Goal: Task Accomplishment & Management: Use online tool/utility

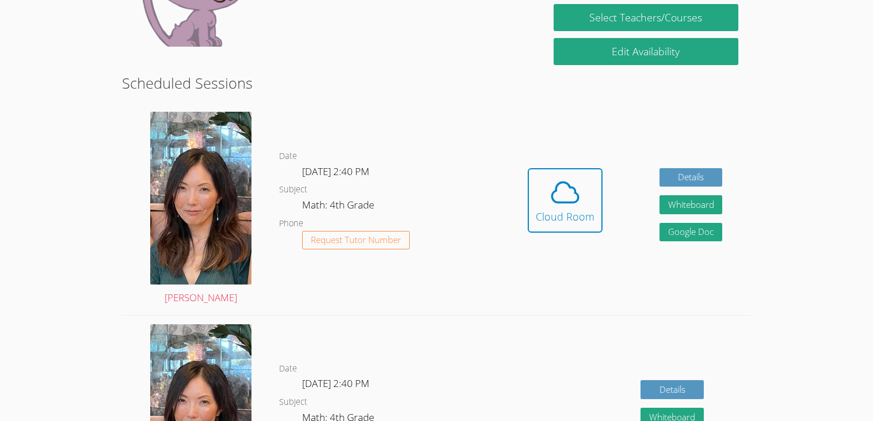
scroll to position [258, 0]
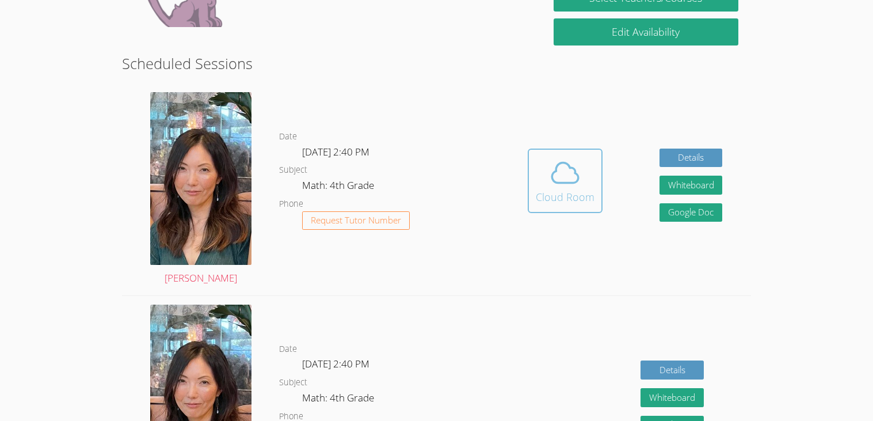
click at [553, 173] on icon at bounding box center [565, 172] width 32 height 32
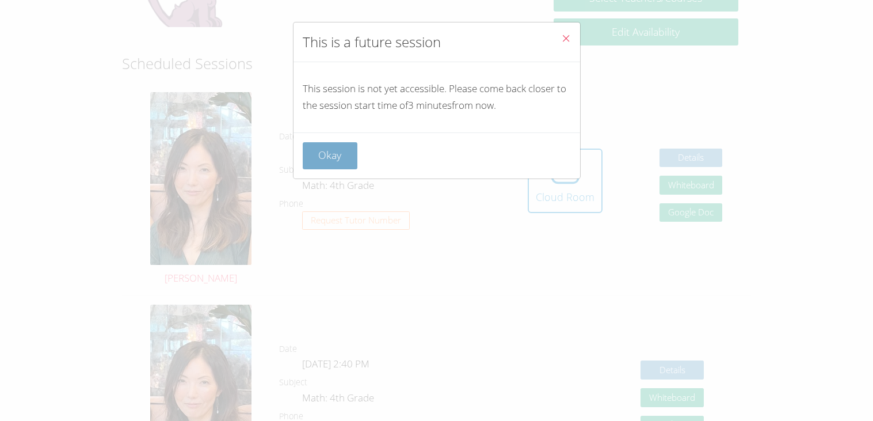
click at [333, 163] on button "Okay" at bounding box center [330, 155] width 55 height 27
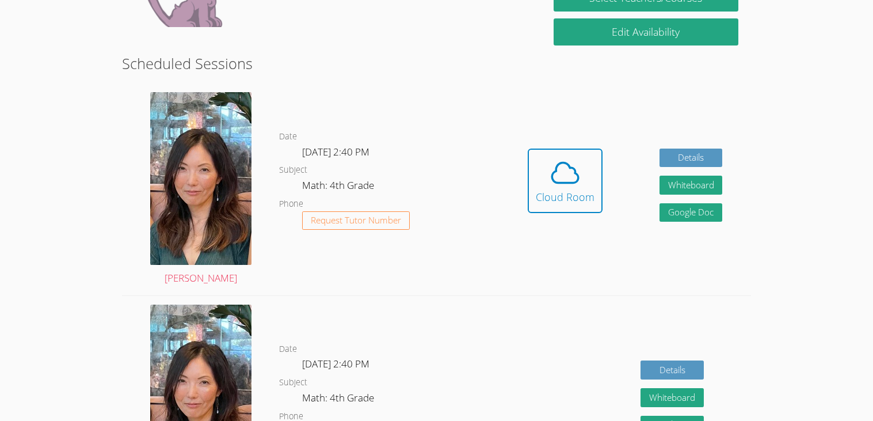
click at [547, 235] on div "Hidden Cloud Room Details Whiteboard Hidden Google Doc" at bounding box center [624, 189] width 251 height 212
click at [537, 114] on div "Hidden Cloud Room Details Whiteboard Hidden Google Doc" at bounding box center [624, 189] width 251 height 212
click at [555, 179] on icon at bounding box center [565, 172] width 32 height 32
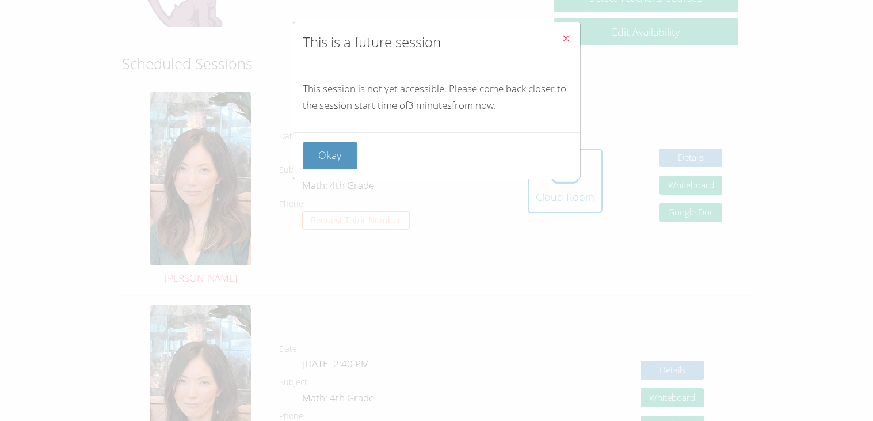
click at [301, 151] on div "Okay" at bounding box center [436, 155] width 287 height 46
click at [307, 151] on button "Okay" at bounding box center [330, 155] width 55 height 27
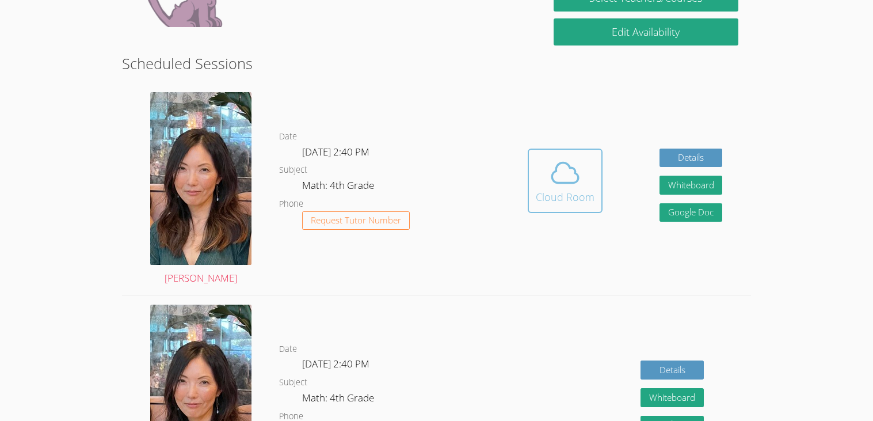
click at [591, 196] on div "Cloud Room" at bounding box center [565, 197] width 59 height 16
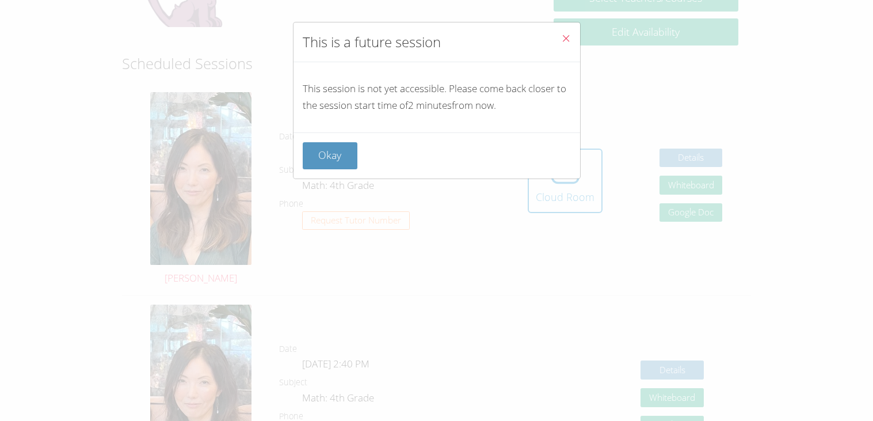
click at [579, 110] on div "This session is not yet accessible. Please come back closer to the session star…" at bounding box center [436, 97] width 287 height 70
click at [558, 40] on button "Close" at bounding box center [566, 39] width 28 height 35
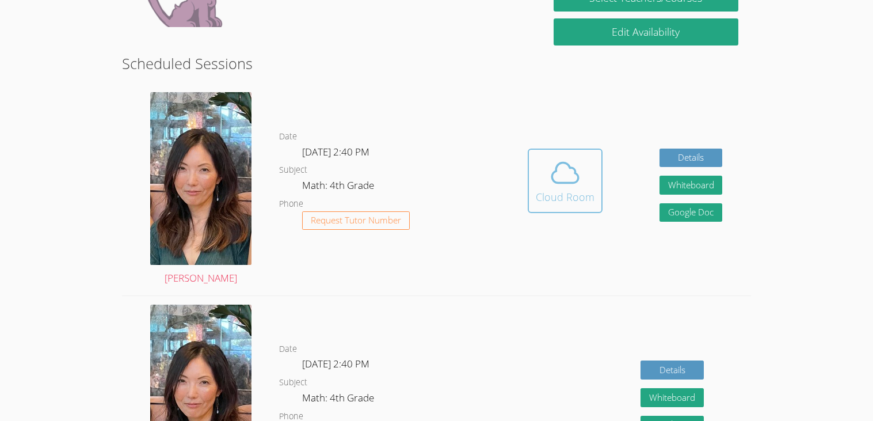
click at [587, 204] on button "Cloud Room" at bounding box center [565, 180] width 75 height 64
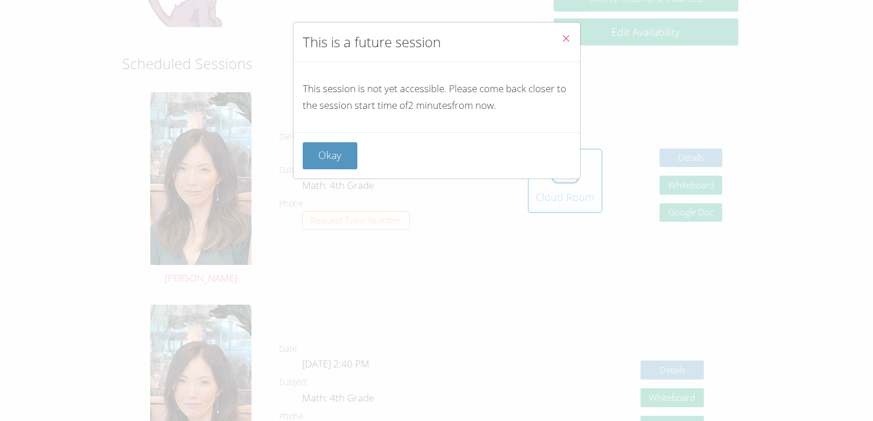
click at [567, 43] on icon "Close" at bounding box center [566, 38] width 10 height 10
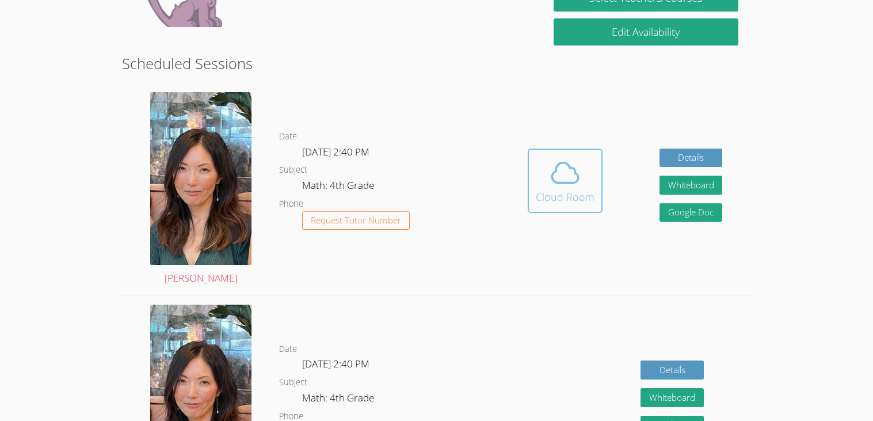
click at [577, 175] on icon at bounding box center [565, 172] width 26 height 20
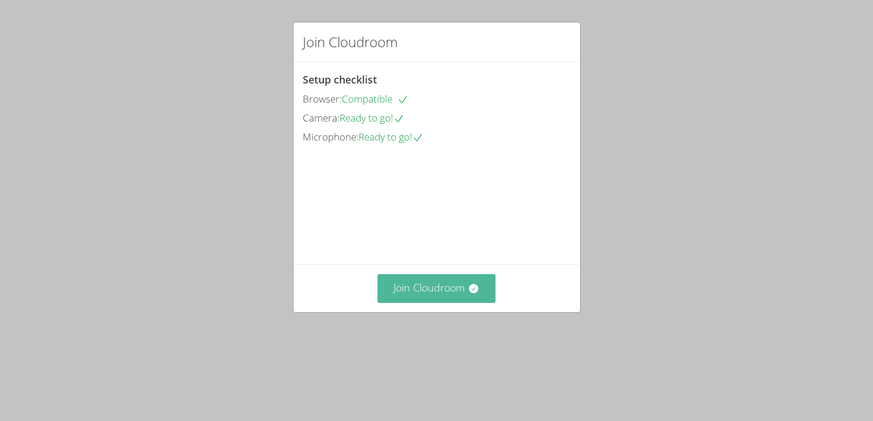
click at [445, 302] on button "Join Cloudroom" at bounding box center [436, 288] width 118 height 28
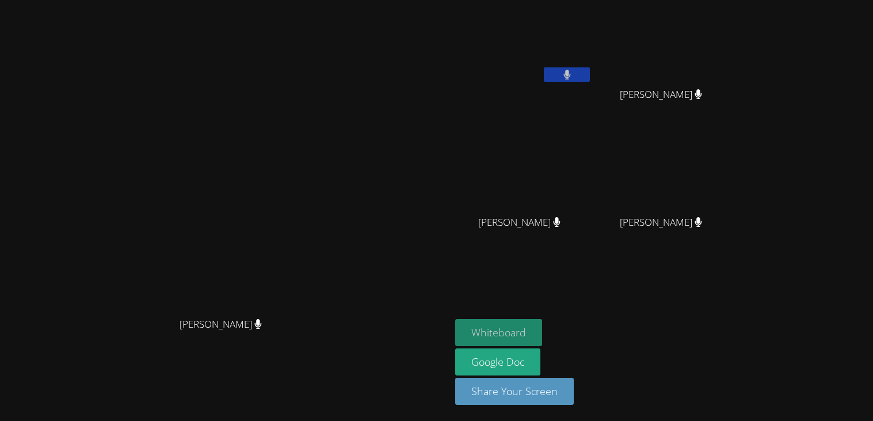
click at [542, 335] on button "Whiteboard" at bounding box center [498, 332] width 87 height 27
click at [590, 69] on button at bounding box center [567, 74] width 46 height 14
click at [573, 70] on icon at bounding box center [567, 75] width 12 height 10
click at [590, 70] on button at bounding box center [567, 74] width 46 height 14
click at [590, 78] on button at bounding box center [567, 74] width 46 height 14
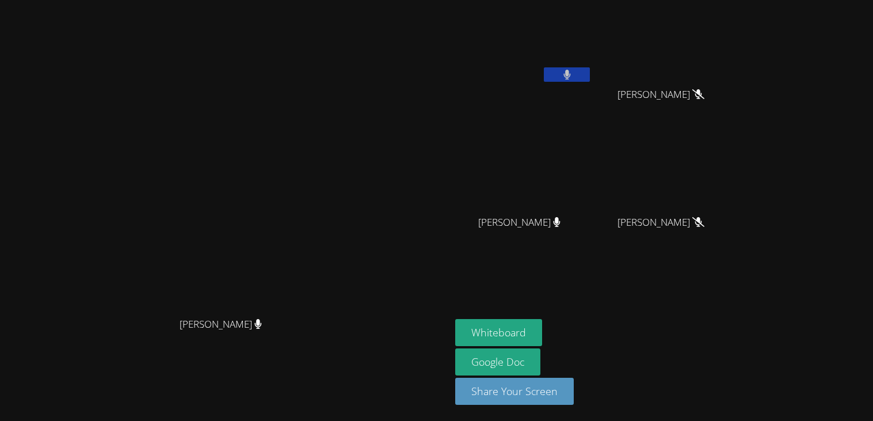
click at [590, 78] on button at bounding box center [567, 74] width 46 height 14
click at [544, 67] on button at bounding box center [567, 74] width 46 height 14
click at [590, 81] on button at bounding box center [567, 74] width 46 height 14
click at [573, 79] on icon at bounding box center [567, 75] width 12 height 10
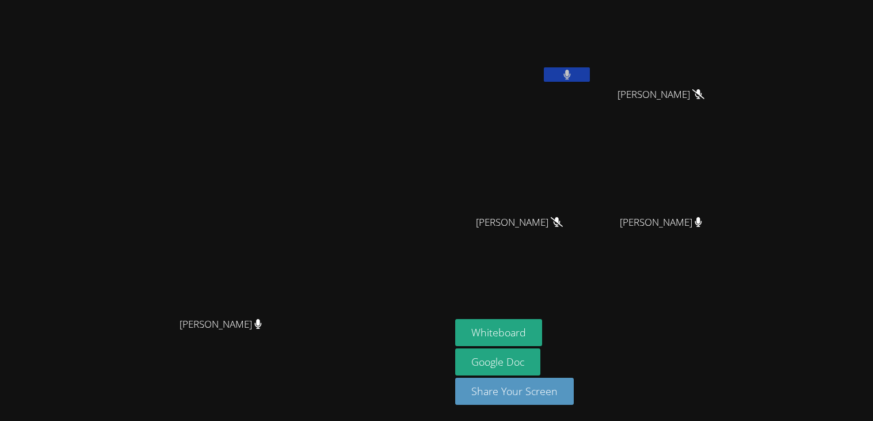
click at [571, 79] on icon at bounding box center [566, 75] width 7 height 10
click at [573, 70] on icon at bounding box center [567, 75] width 12 height 10
click at [590, 81] on div at bounding box center [567, 75] width 46 height 17
click at [573, 74] on icon at bounding box center [567, 75] width 12 height 10
click at [590, 68] on button at bounding box center [567, 74] width 46 height 14
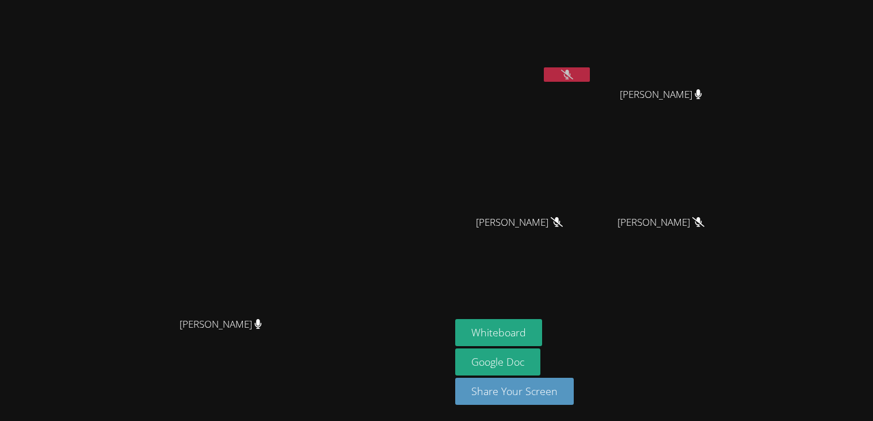
click at [573, 74] on icon at bounding box center [567, 75] width 12 height 10
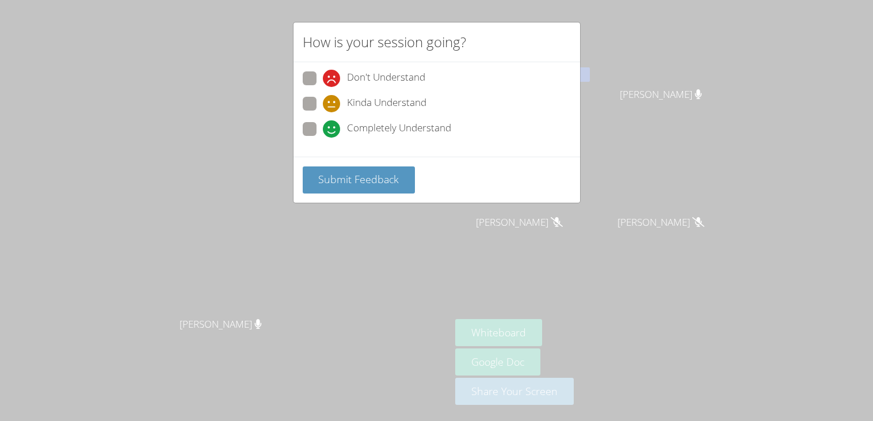
click at [326, 131] on icon at bounding box center [331, 128] width 17 height 17
click at [326, 131] on input "Completely Understand" at bounding box center [328, 127] width 10 height 10
radio input "true"
click at [353, 172] on span "Submit Feedback" at bounding box center [358, 179] width 81 height 14
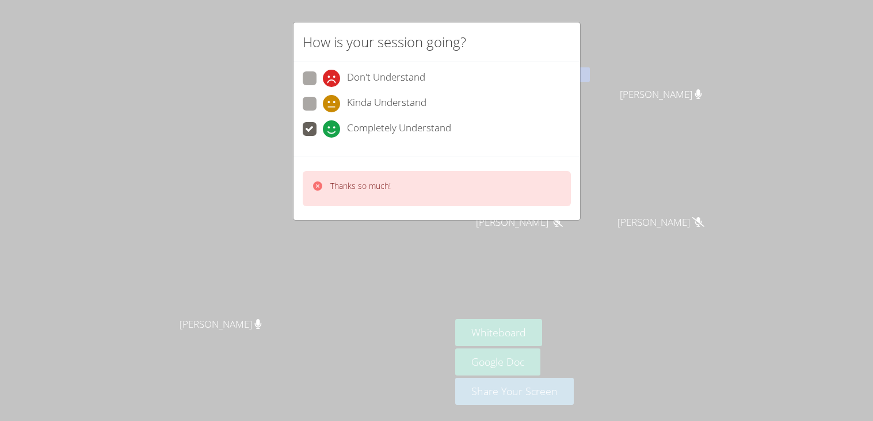
click at [355, 247] on div "How is your session going? Don't Understand Kinda Understand Completely Underst…" at bounding box center [436, 210] width 873 height 421
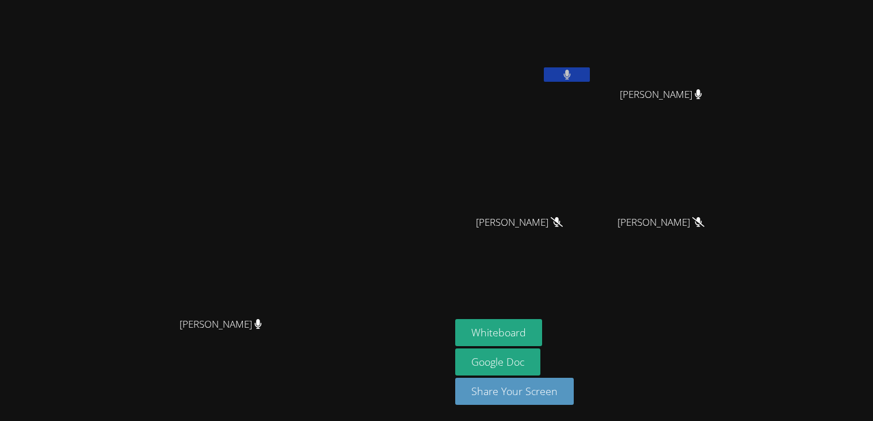
click at [590, 71] on button at bounding box center [567, 74] width 46 height 14
click at [702, 99] on icon at bounding box center [697, 94] width 7 height 10
click at [590, 70] on button at bounding box center [567, 74] width 46 height 14
click at [570, 75] on icon at bounding box center [566, 75] width 7 height 10
click at [573, 75] on icon at bounding box center [567, 75] width 12 height 10
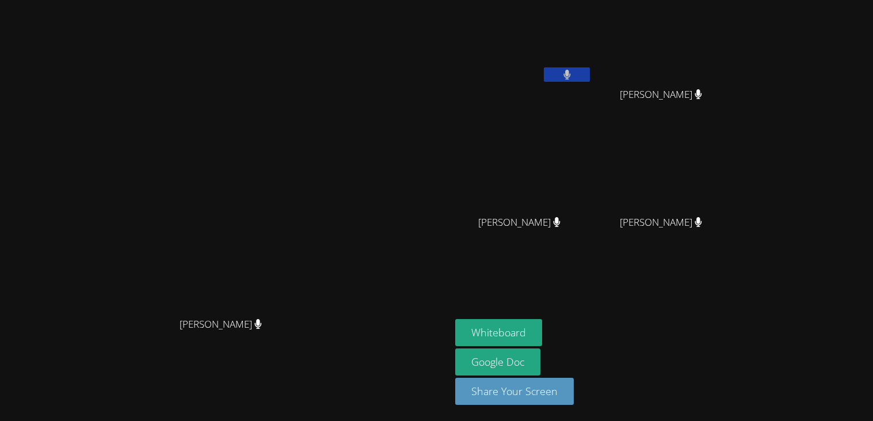
click at [570, 75] on icon at bounding box center [566, 75] width 7 height 10
click at [573, 75] on icon at bounding box center [567, 75] width 12 height 10
click at [570, 78] on icon at bounding box center [566, 75] width 7 height 10
click at [573, 78] on icon at bounding box center [567, 75] width 12 height 10
click at [570, 78] on icon at bounding box center [566, 75] width 7 height 10
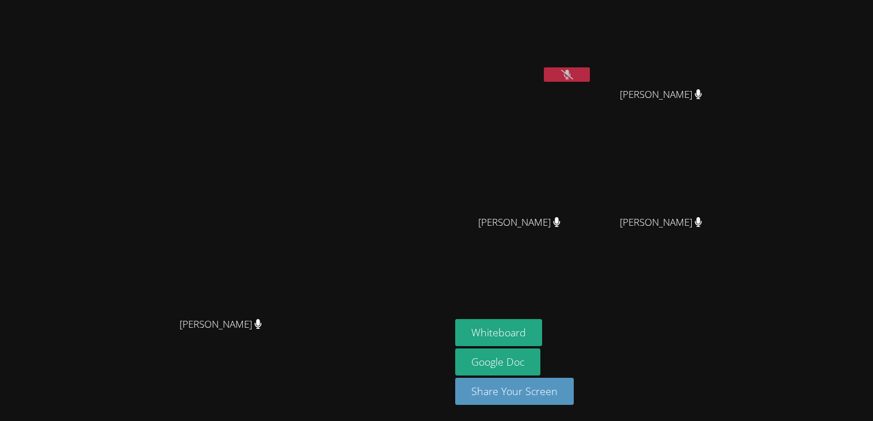
click at [590, 80] on button at bounding box center [567, 74] width 46 height 14
click at [675, 297] on aside "COLTON CORDER MIGUEL CARDENAS GUTIERREZ MIGUEL CARDENAS GUTIERREZ David Hernand…" at bounding box center [594, 210] width 288 height 421
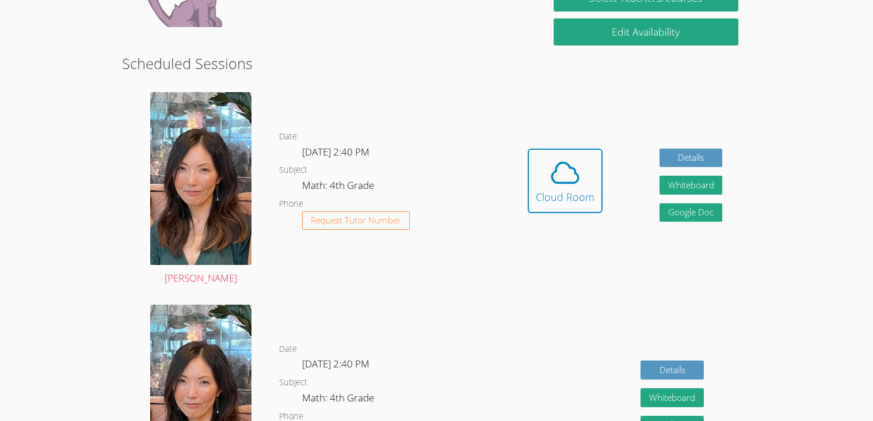
scroll to position [258, 0]
click at [549, 179] on icon at bounding box center [565, 172] width 32 height 32
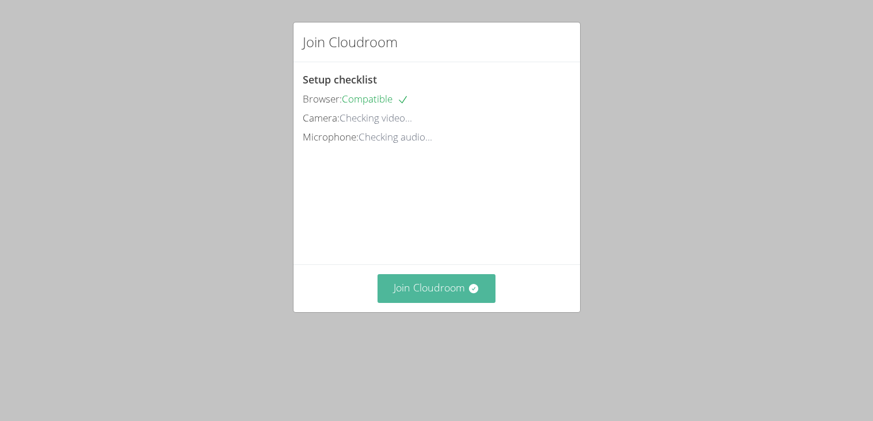
click at [444, 302] on button "Join Cloudroom" at bounding box center [436, 288] width 118 height 28
